Goal: Task Accomplishment & Management: Manage account settings

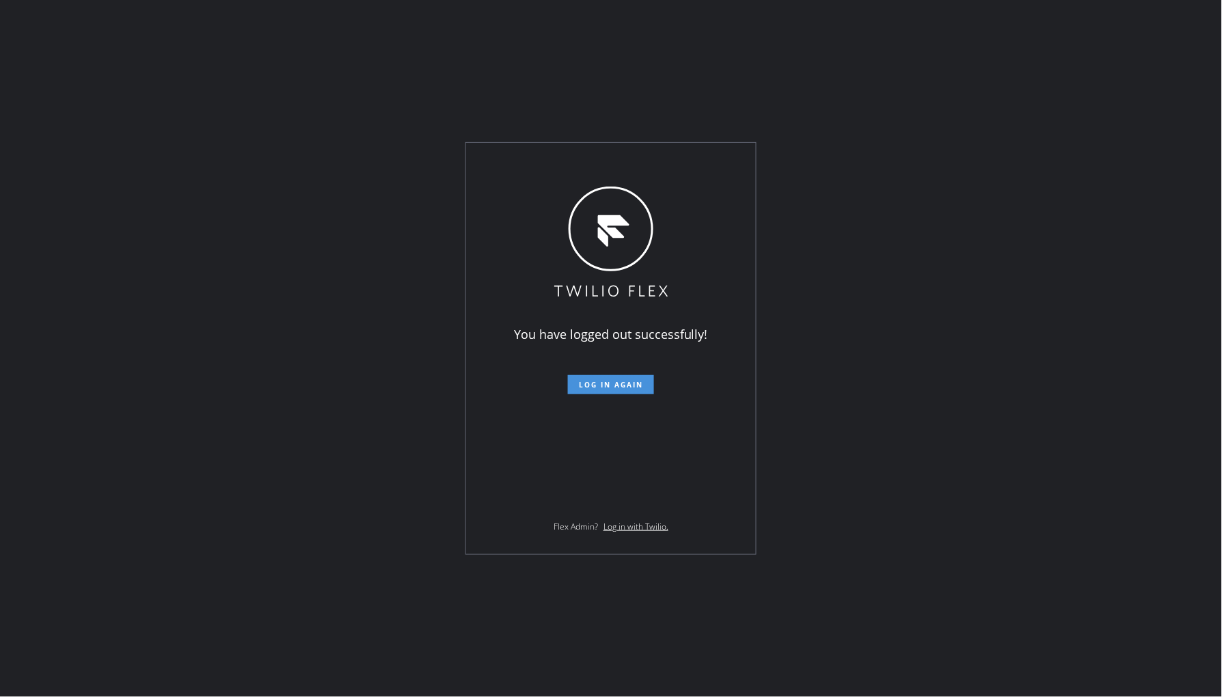
click at [605, 384] on span "Log in again" at bounding box center [611, 385] width 64 height 10
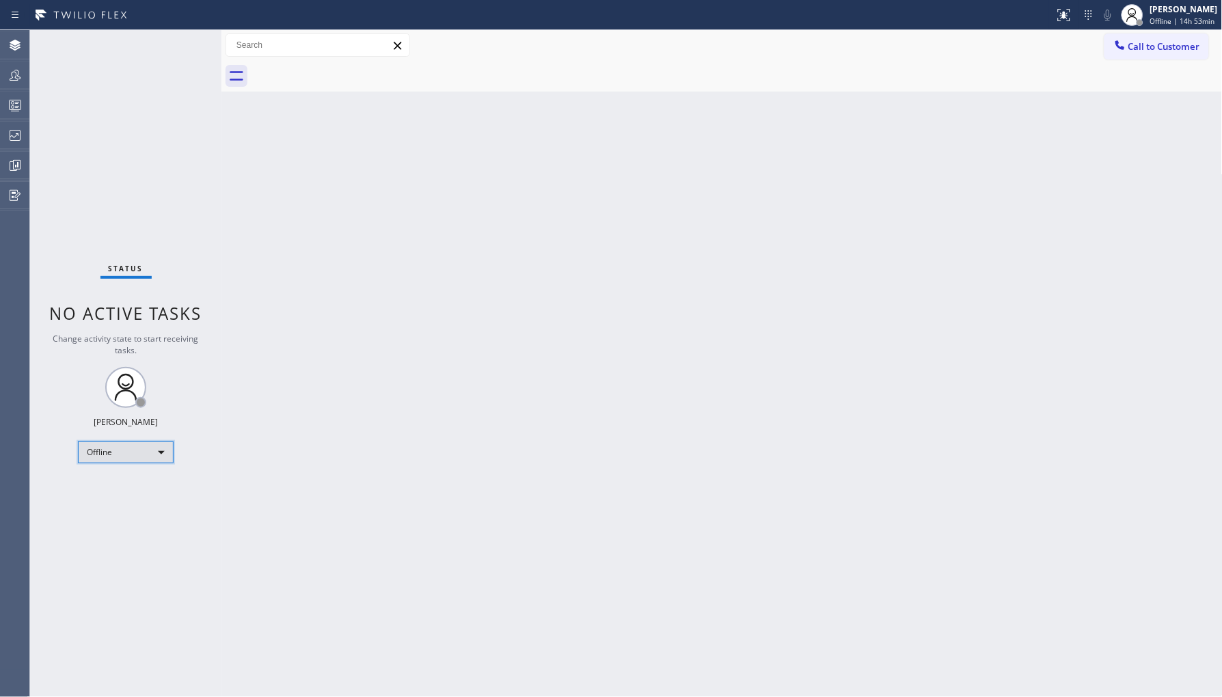
click at [121, 450] on div "Offline" at bounding box center [126, 452] width 96 height 22
click at [122, 504] on li "Unavailable" at bounding box center [125, 505] width 93 height 16
click at [19, 85] on div at bounding box center [15, 75] width 30 height 27
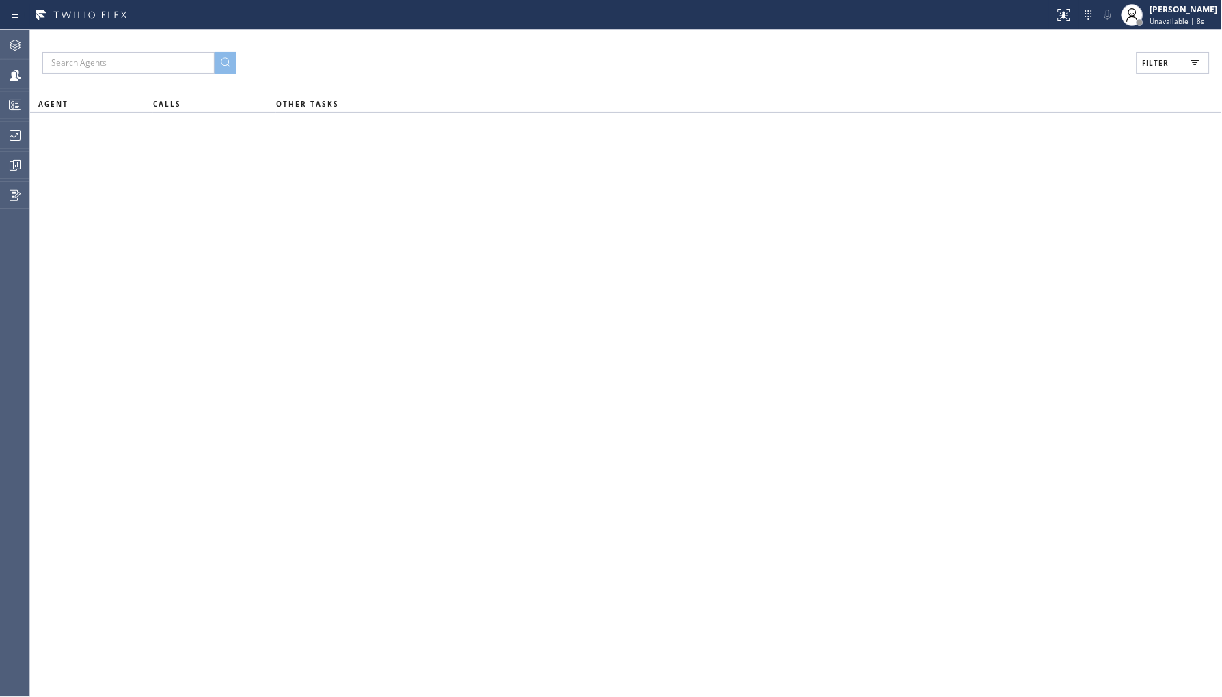
click at [1147, 68] on button "Filter" at bounding box center [1172, 63] width 73 height 22
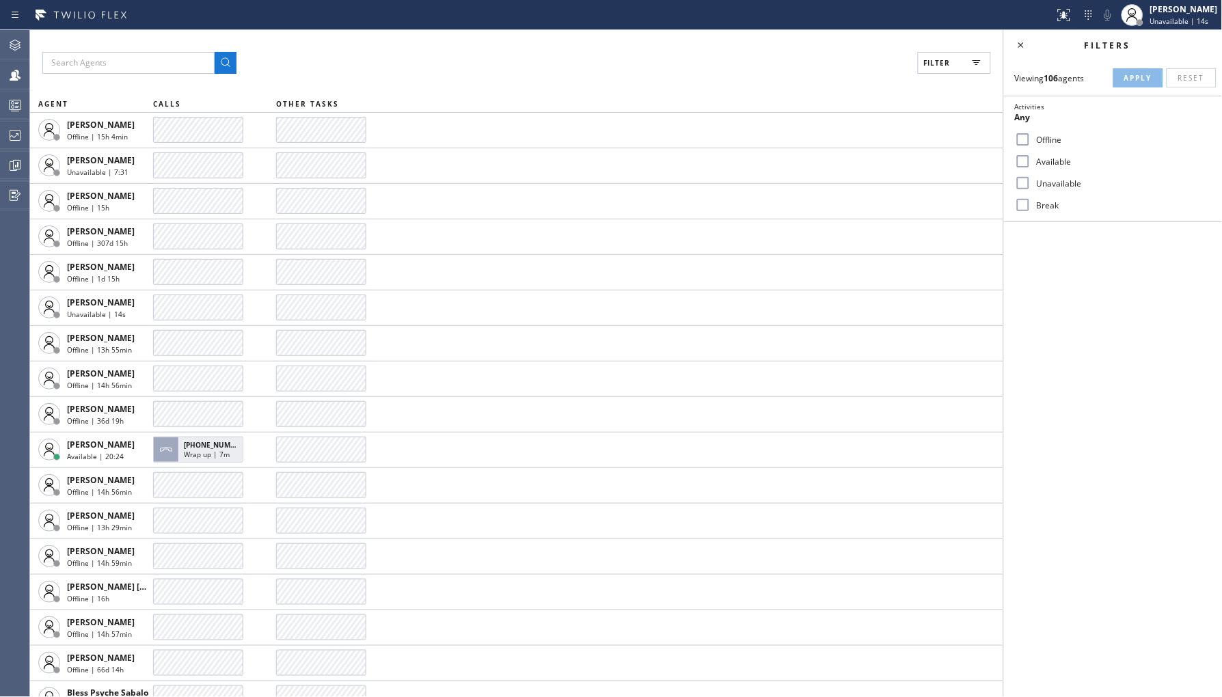
click at [1039, 181] on label "Unavailable" at bounding box center [1121, 184] width 180 height 12
click at [1031, 181] on input "Unavailable" at bounding box center [1023, 183] width 16 height 16
checkbox input "true"
click at [1124, 73] on span "Apply" at bounding box center [1138, 78] width 28 height 10
click at [1021, 31] on div "Filters" at bounding box center [1113, 45] width 218 height 30
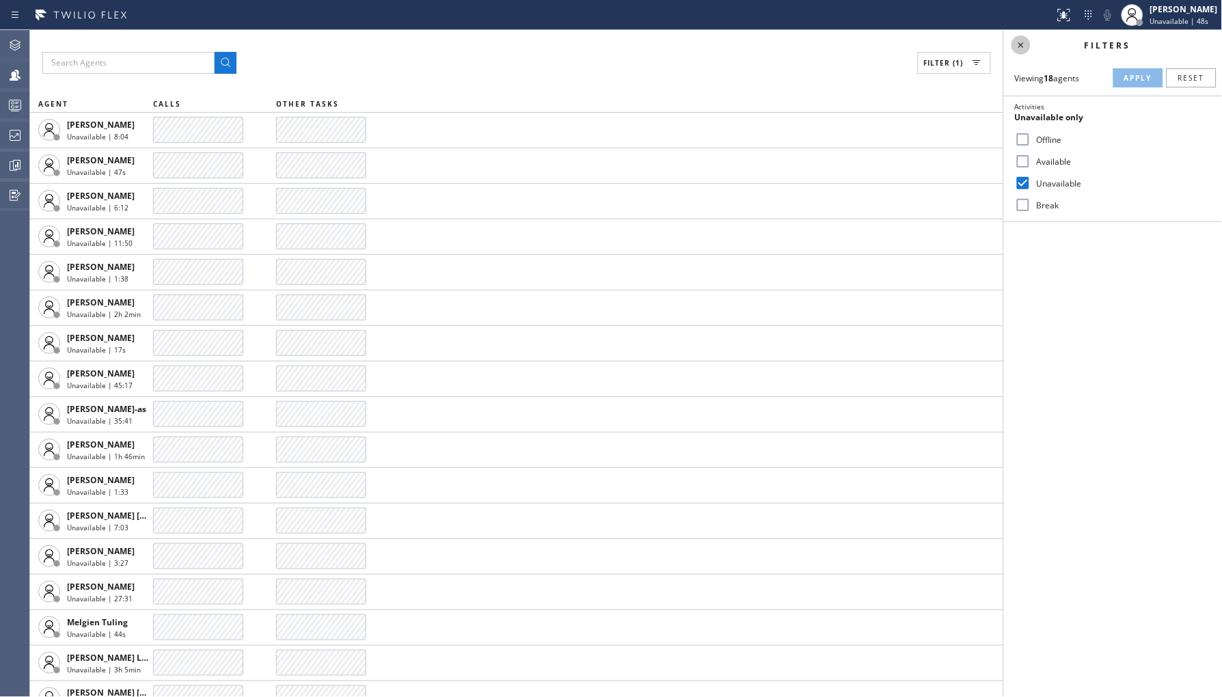
click at [1021, 39] on icon at bounding box center [1021, 45] width 16 height 16
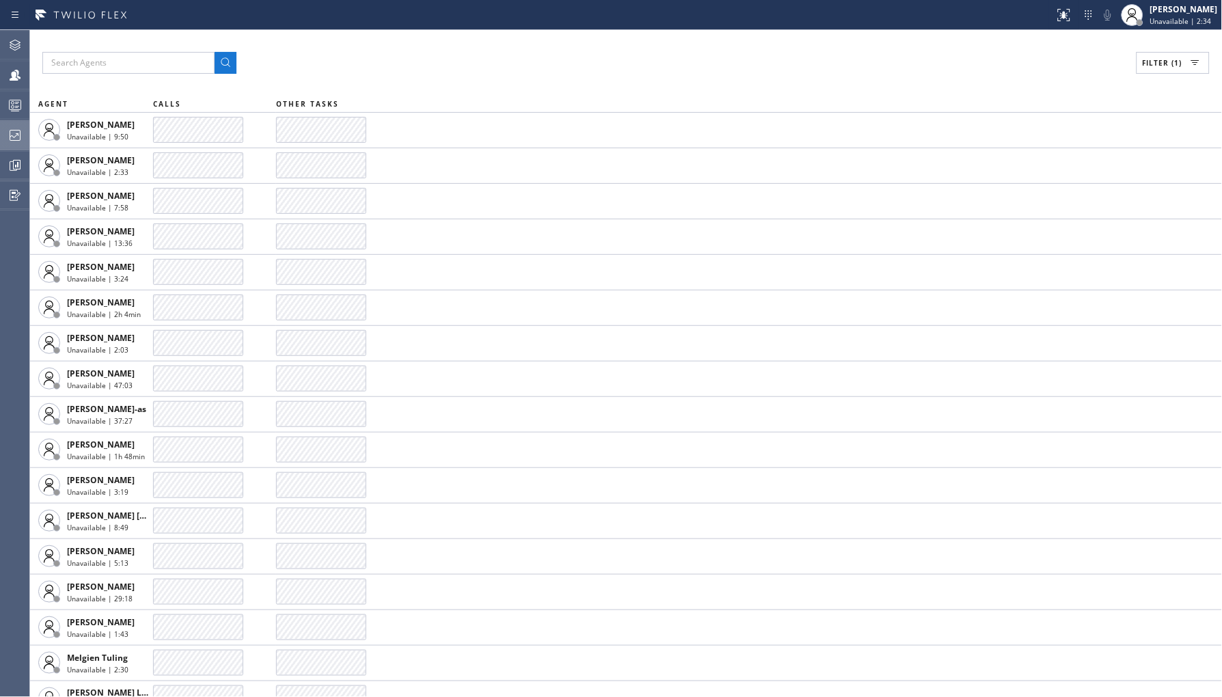
click at [3, 147] on div at bounding box center [15, 135] width 30 height 27
